Goal: Navigation & Orientation: Find specific page/section

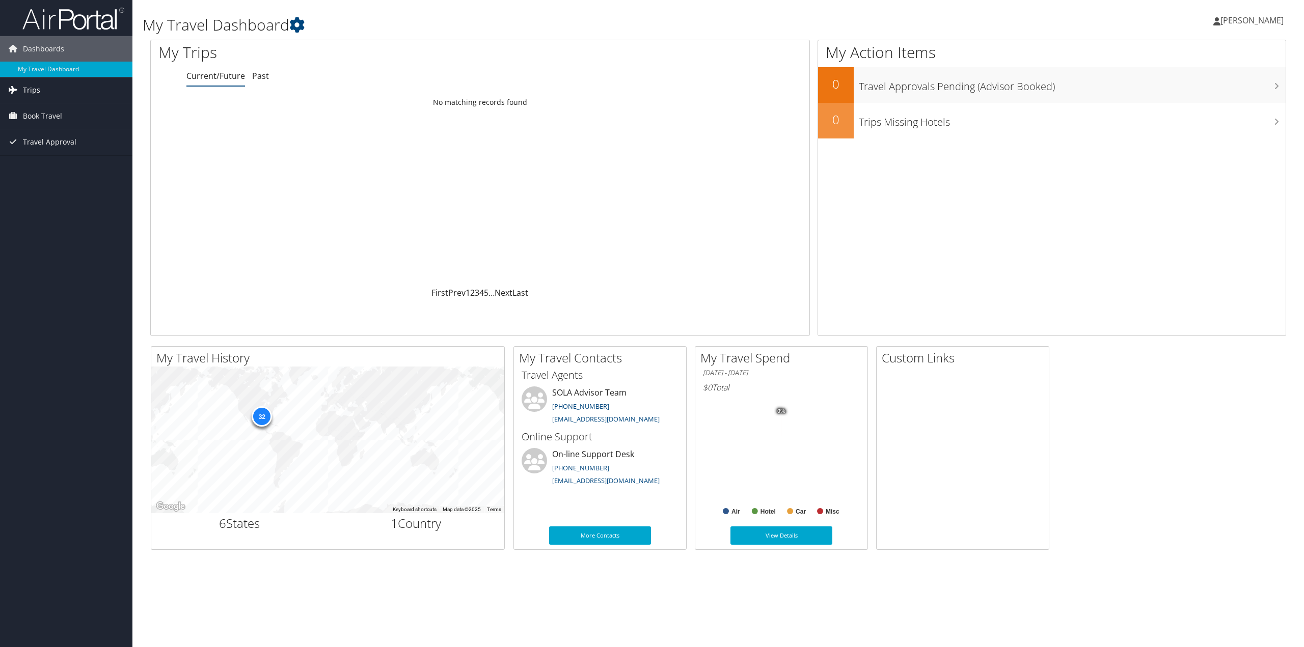
click at [32, 93] on span "Trips" at bounding box center [31, 89] width 17 height 25
click at [36, 108] on link "Current/Future Trips" at bounding box center [66, 110] width 132 height 15
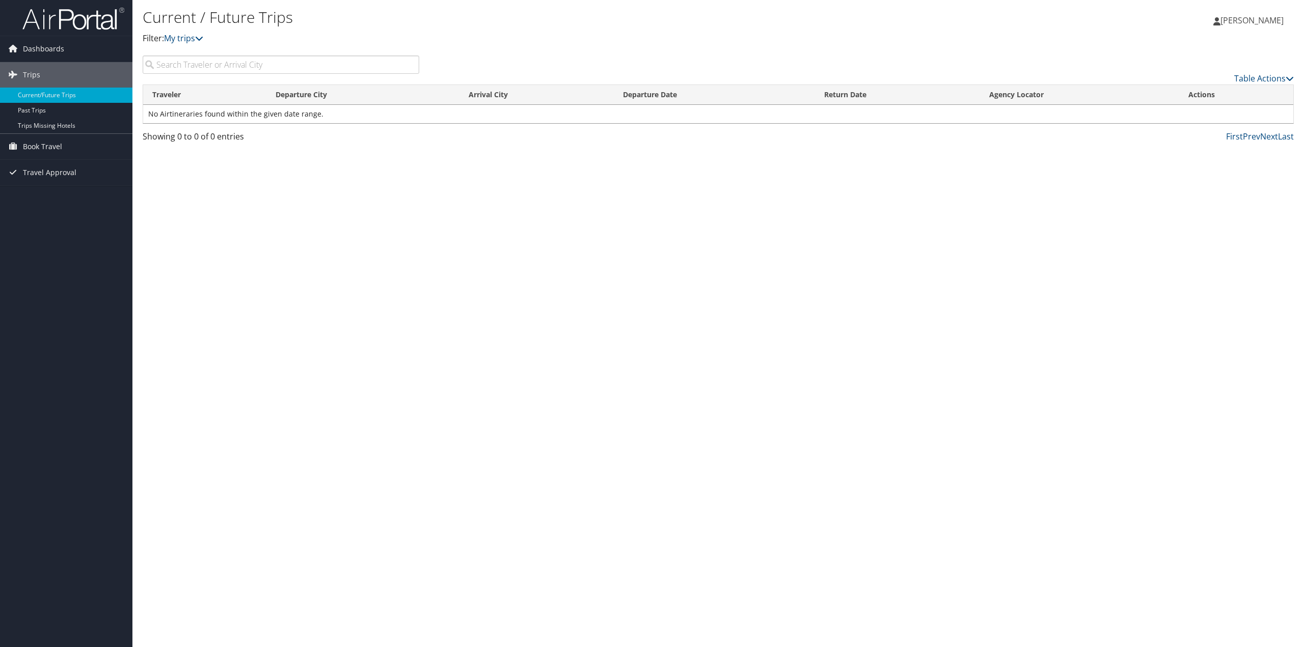
drag, startPoint x: 61, startPoint y: 110, endPoint x: 31, endPoint y: 239, distance: 132.9
click at [31, 239] on div "Dashboards My Travel Dashboard Trips Current/Future Trips Past Trips Trips Miss…" at bounding box center [652, 323] width 1304 height 647
click at [45, 116] on link "Past Trips" at bounding box center [66, 110] width 132 height 15
click at [35, 146] on span "Book Travel" at bounding box center [42, 146] width 39 height 25
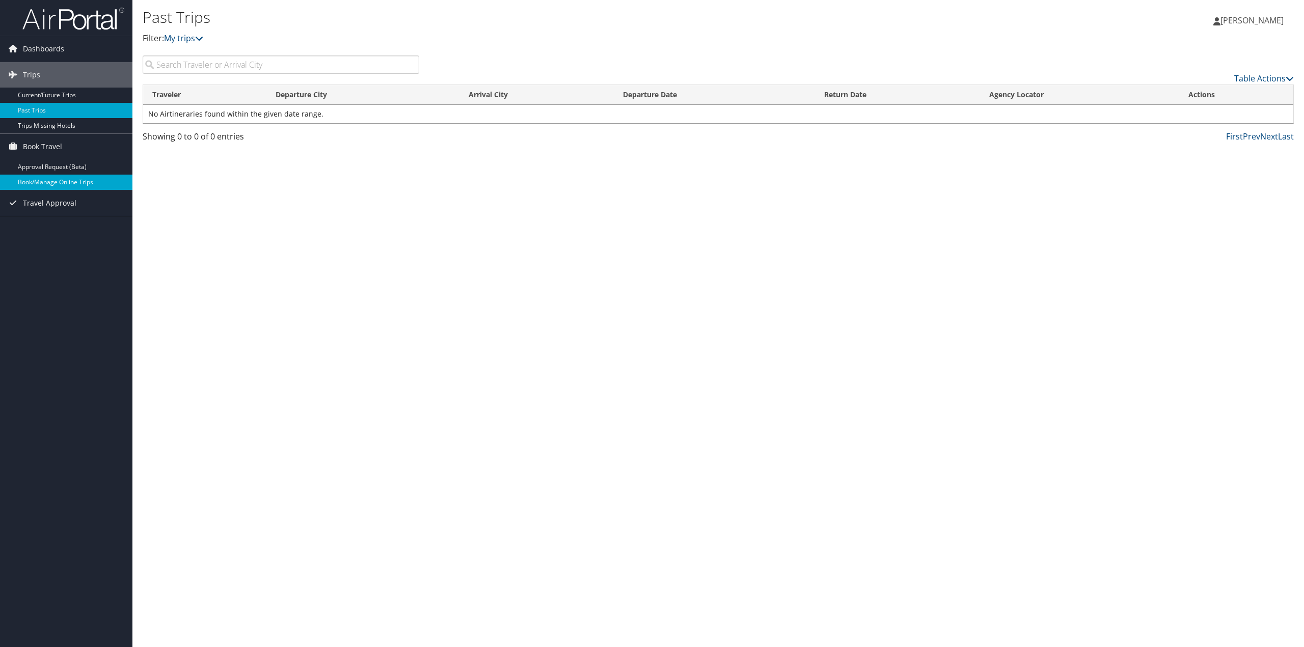
click at [55, 176] on link "Book/Manage Online Trips" at bounding box center [66, 182] width 132 height 15
